Goal: Task Accomplishment & Management: Manage account settings

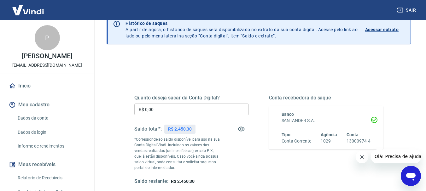
scroll to position [32, 0]
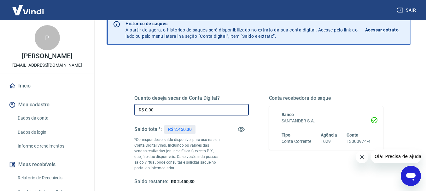
drag, startPoint x: 176, startPoint y: 112, endPoint x: 88, endPoint y: 108, distance: 88.1
click at [88, 108] on div "Sair P PEDRO DOS ANJOS ANDRADE NETO duranbaterias@gmail.com Início Meu cadastro…" at bounding box center [213, 63] width 426 height 191
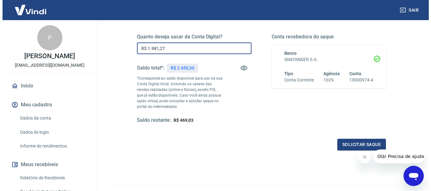
scroll to position [95, 0]
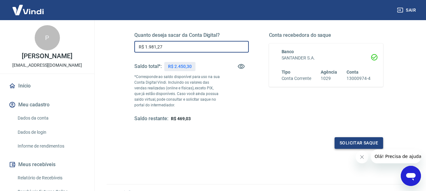
type input "R$ 1.981,27"
click at [346, 147] on button "Solicitar saque" at bounding box center [359, 143] width 49 height 12
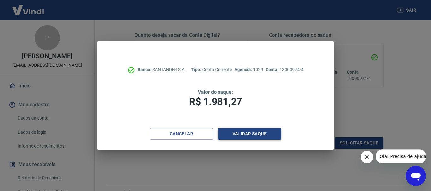
click at [243, 136] on button "Validar saque" at bounding box center [249, 134] width 63 height 12
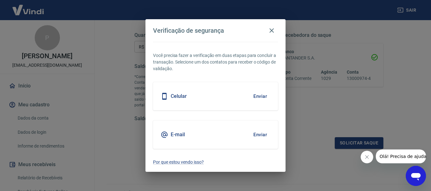
click at [264, 98] on button "Enviar" at bounding box center [260, 96] width 20 height 13
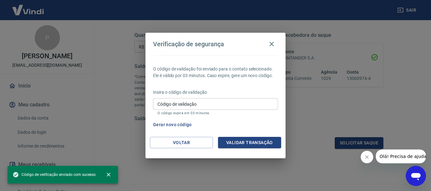
click at [197, 106] on input "Código de validação" at bounding box center [215, 104] width 125 height 12
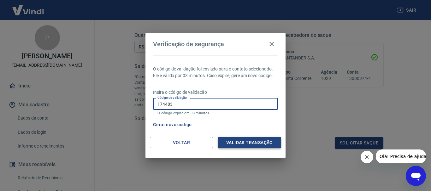
type input "174483"
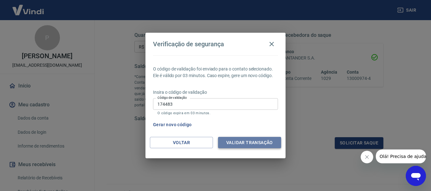
click at [247, 140] on button "Validar transação" at bounding box center [249, 143] width 63 height 12
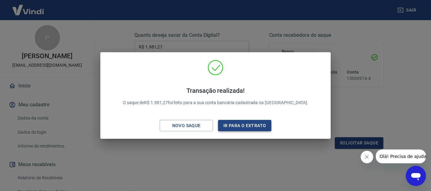
click at [234, 128] on button "Ir para o extrato" at bounding box center [244, 126] width 53 height 12
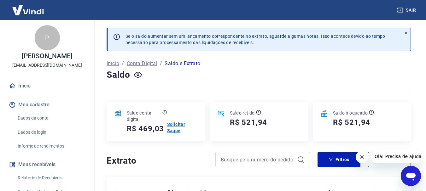
scroll to position [32, 0]
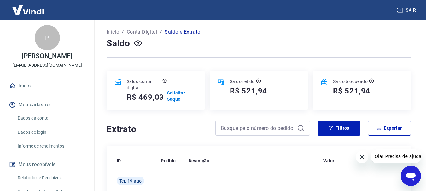
click at [172, 97] on p "Solicitar Saque" at bounding box center [182, 96] width 30 height 13
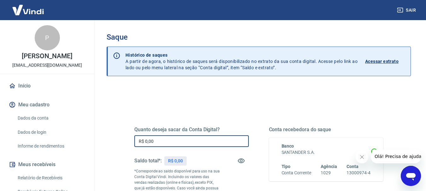
drag, startPoint x: 153, startPoint y: 138, endPoint x: 121, endPoint y: 131, distance: 32.0
click at [122, 136] on div "Quanto deseja sacar da Conta Digital? R$ 0,00 ​ Saldo total*: R$ 0,00 *Correspo…" at bounding box center [258, 175] width 279 height 152
drag, startPoint x: 154, startPoint y: 141, endPoint x: 165, endPoint y: 138, distance: 11.3
click at [165, 140] on input "R$ 469,83" at bounding box center [191, 142] width 114 height 12
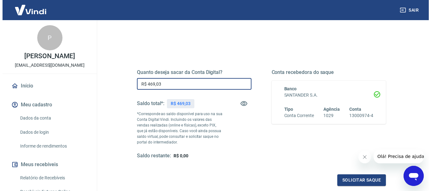
scroll to position [126, 0]
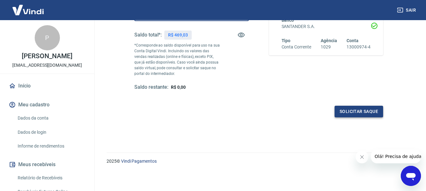
type input "R$ 469,03"
click at [363, 112] on button "Solicitar saque" at bounding box center [359, 112] width 49 height 12
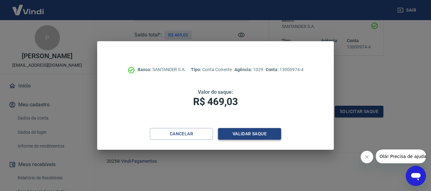
click at [264, 135] on button "Validar saque" at bounding box center [249, 134] width 63 height 12
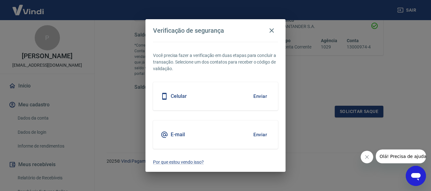
click at [256, 100] on button "Enviar" at bounding box center [260, 96] width 20 height 13
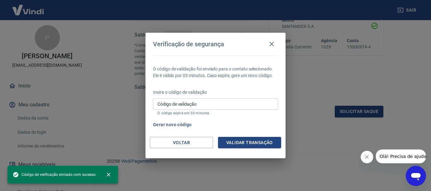
click at [261, 98] on input "Código de validação" at bounding box center [215, 104] width 125 height 12
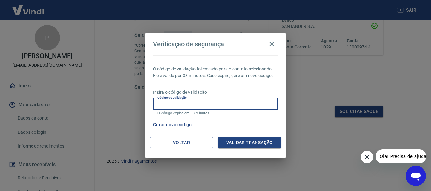
click at [159, 106] on div "Código de validação Código de validação O código expira em 03 minutos." at bounding box center [215, 106] width 125 height 17
type input "552931"
click at [246, 139] on button "Validar transação" at bounding box center [249, 143] width 63 height 12
